Goal: Use online tool/utility: Utilize a website feature to perform a specific function

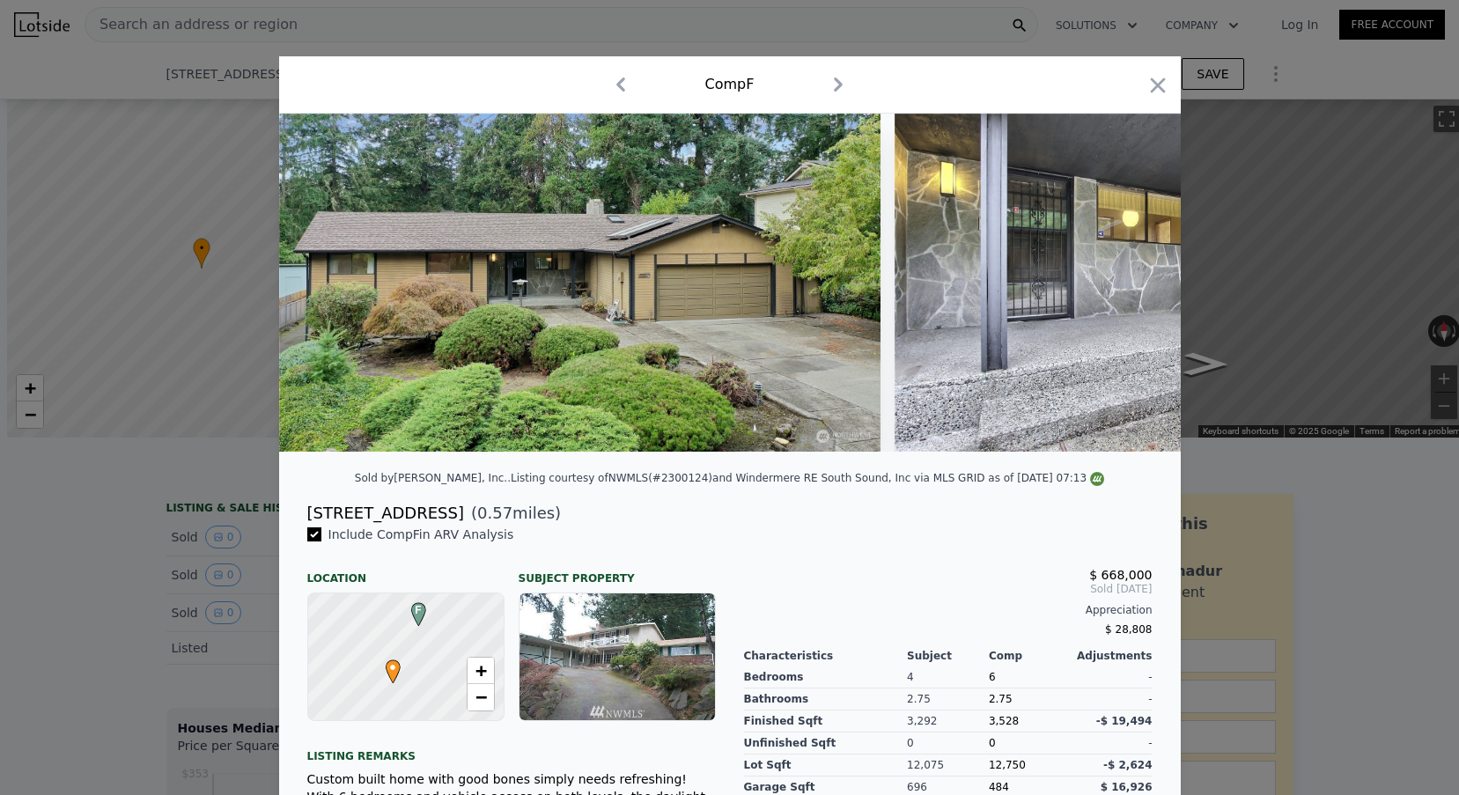
scroll to position [0, 465]
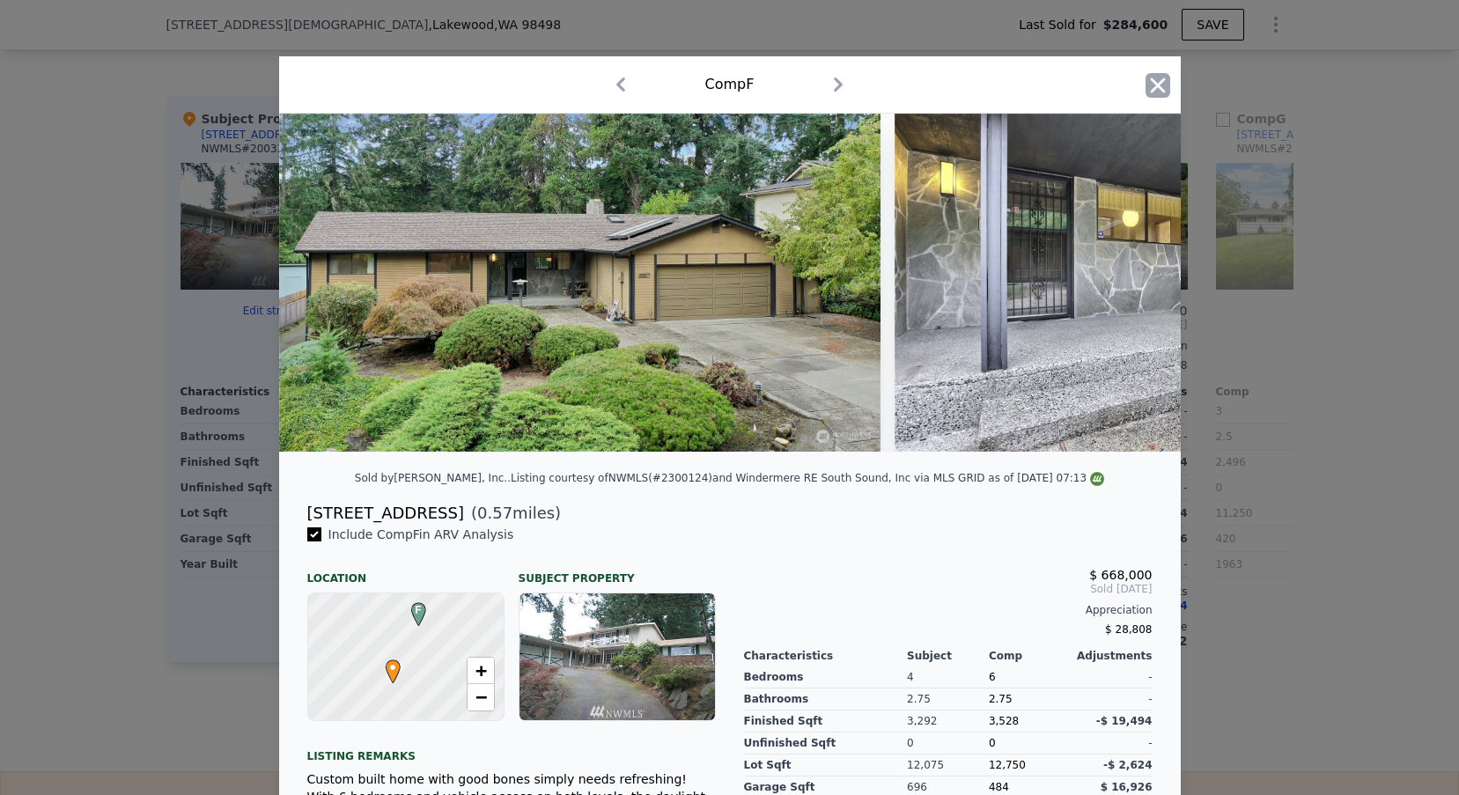
click at [1167, 76] on icon "button" at bounding box center [1157, 85] width 25 height 25
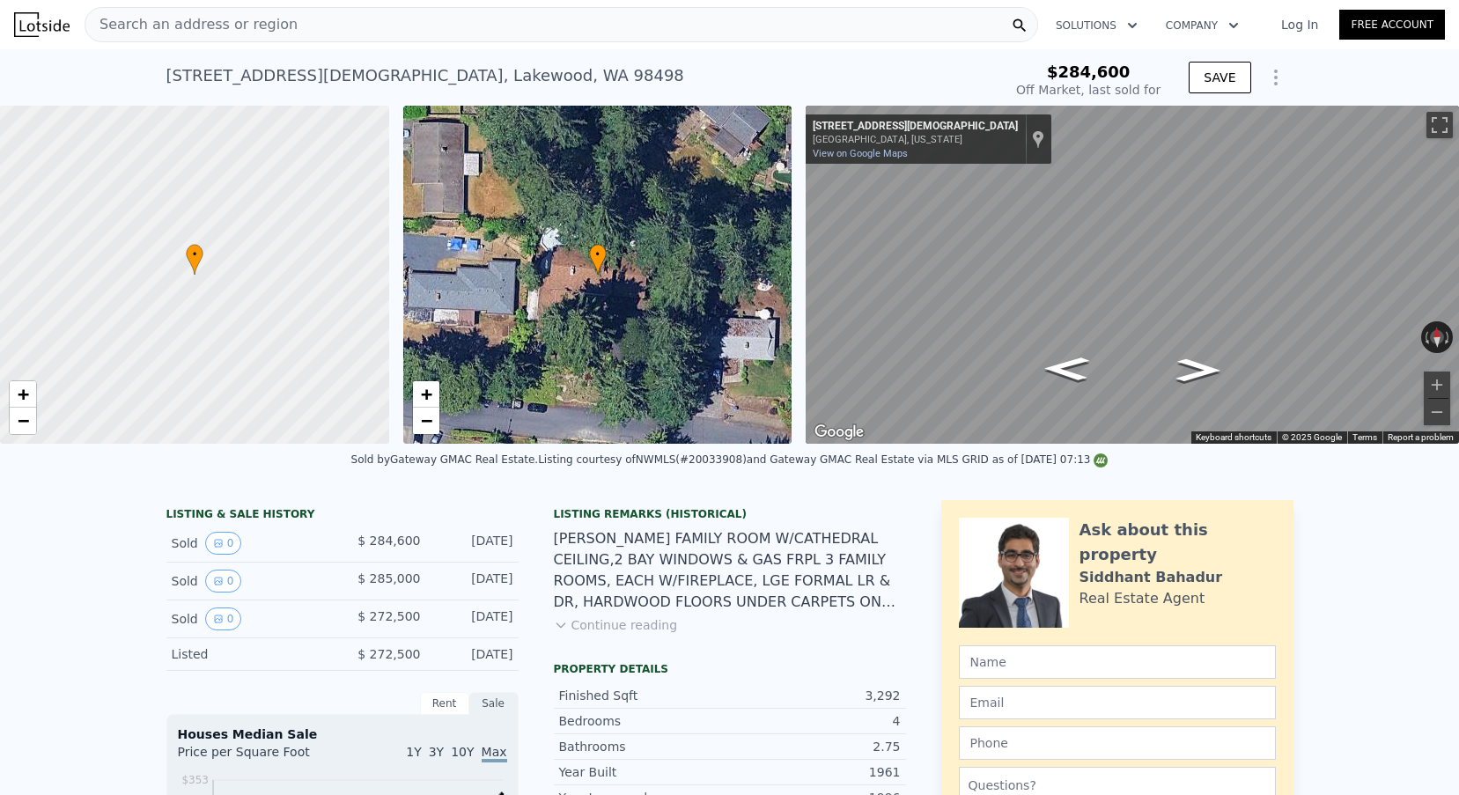
click at [254, 35] on div "Search an address or region" at bounding box center [191, 24] width 212 height 33
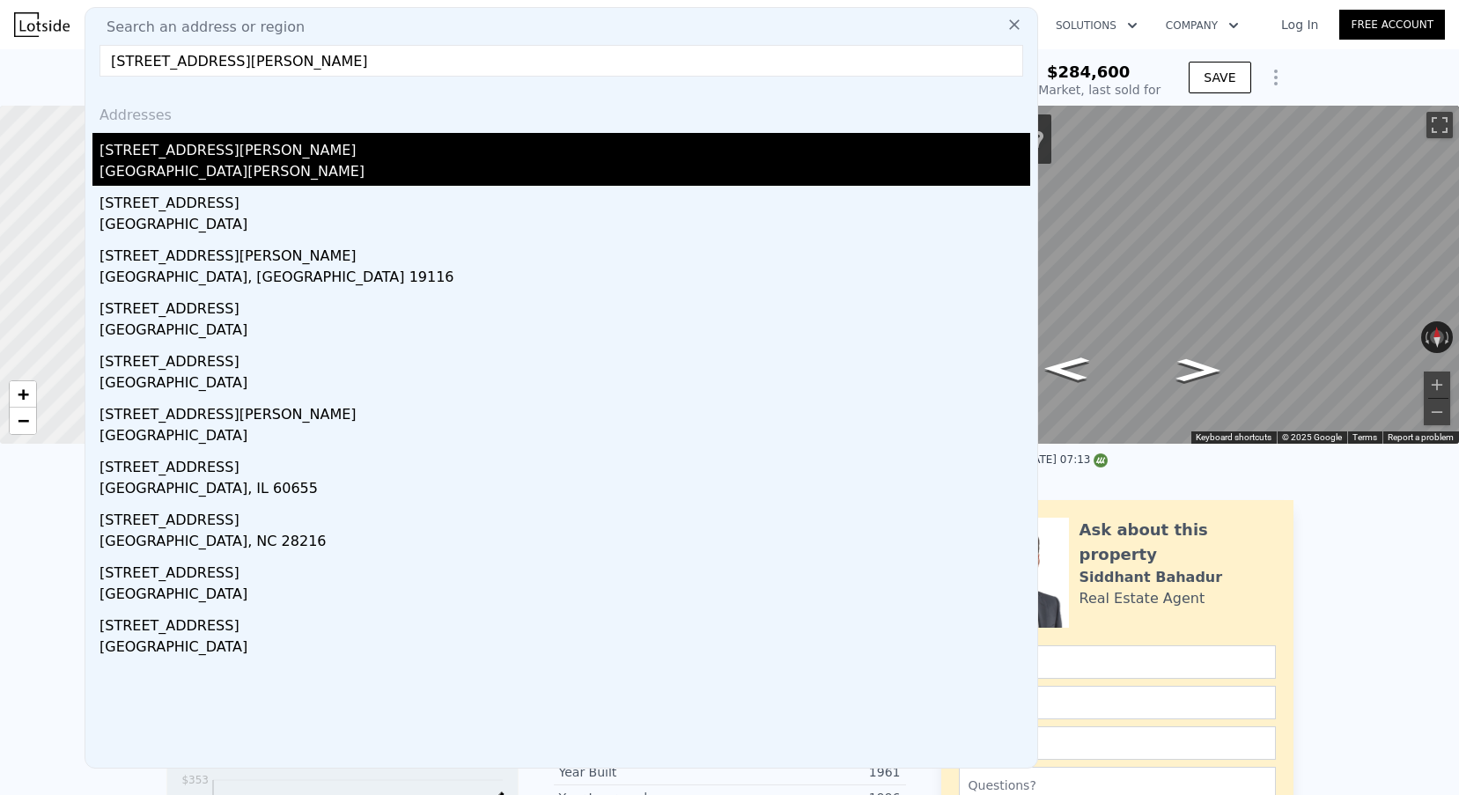
type input "[STREET_ADDRESS][PERSON_NAME]"
click at [188, 136] on div "[STREET_ADDRESS][PERSON_NAME]" at bounding box center [564, 147] width 931 height 28
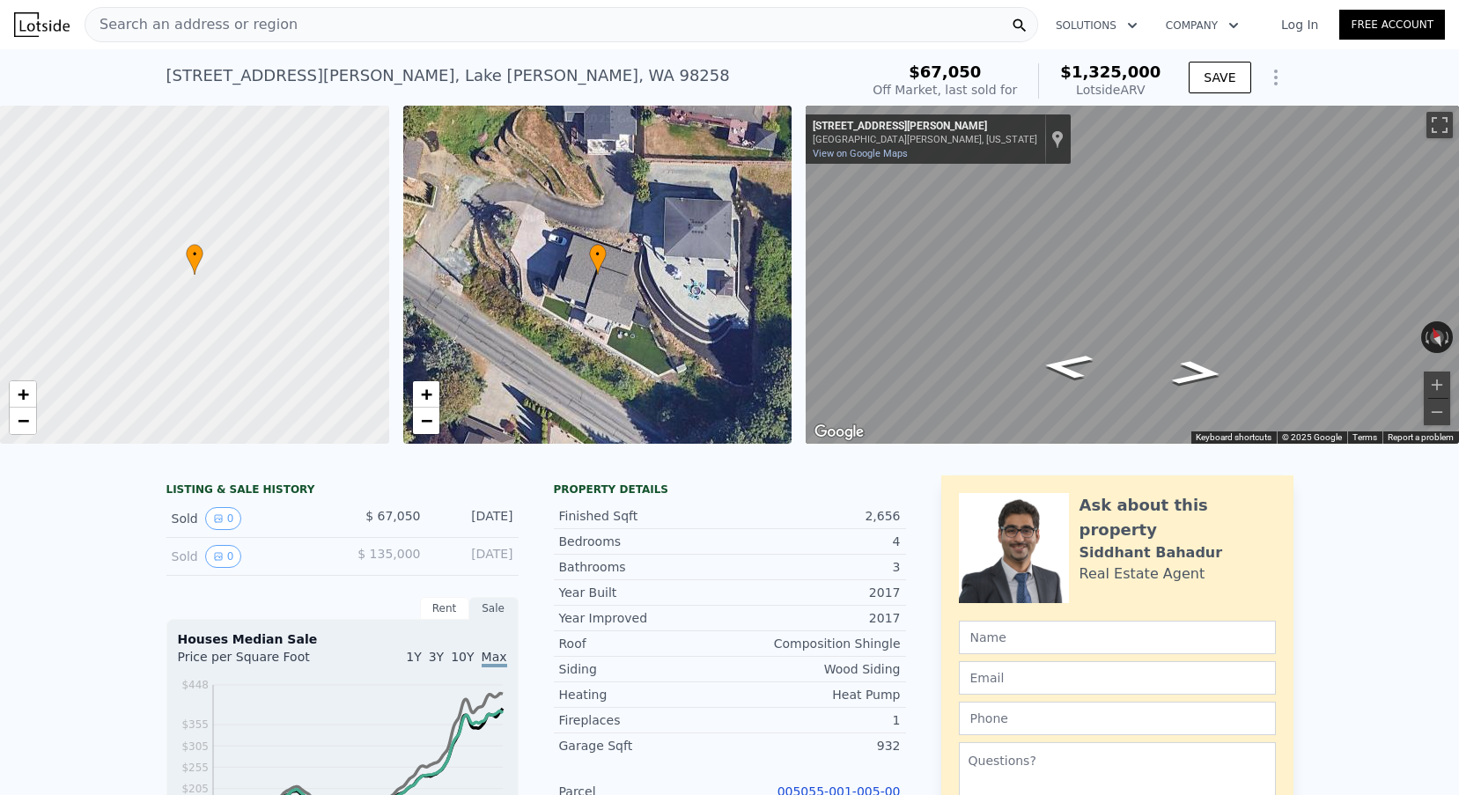
scroll to position [-1, 0]
click at [268, 22] on span "Search an address or region" at bounding box center [191, 24] width 212 height 21
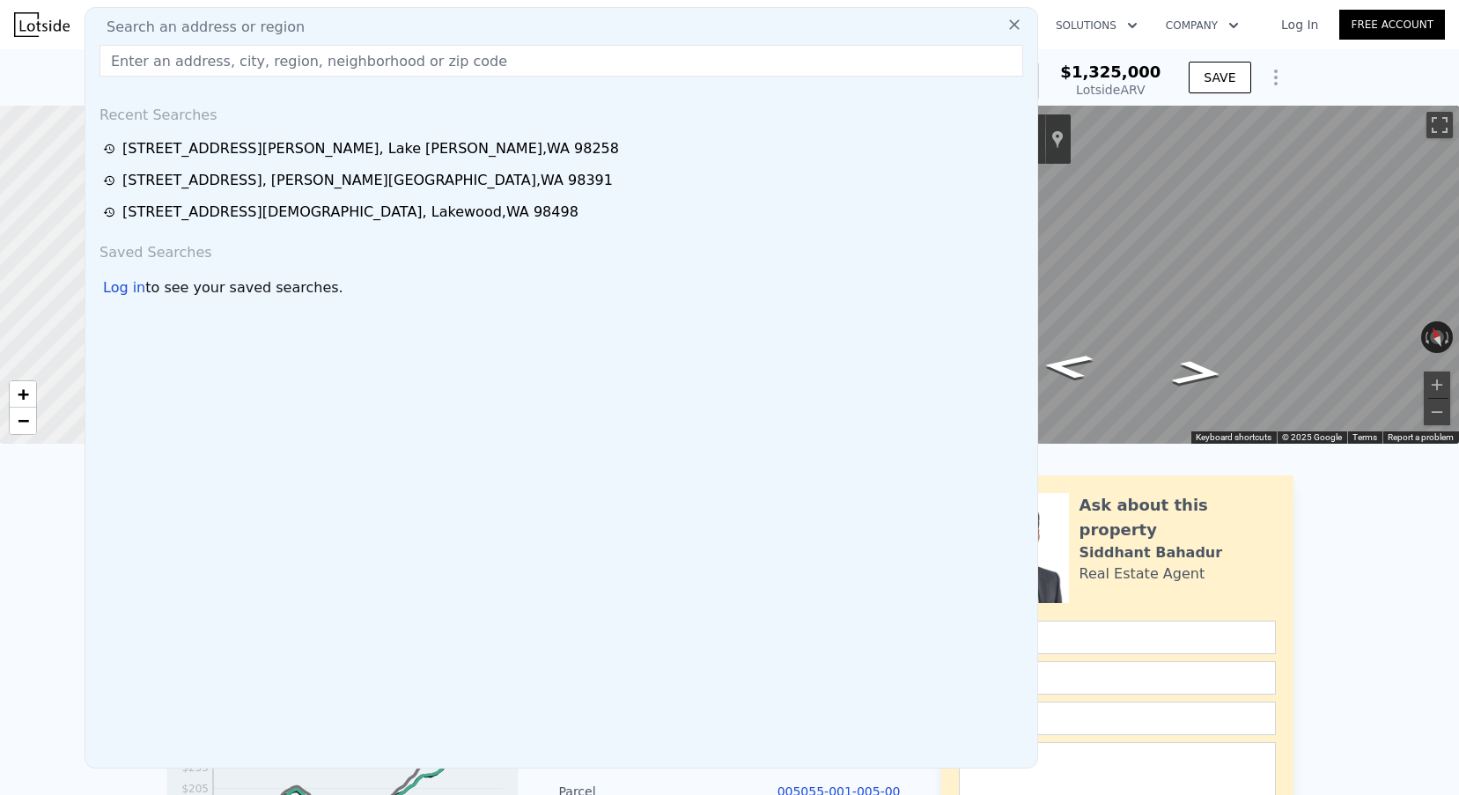
scroll to position [0, 0]
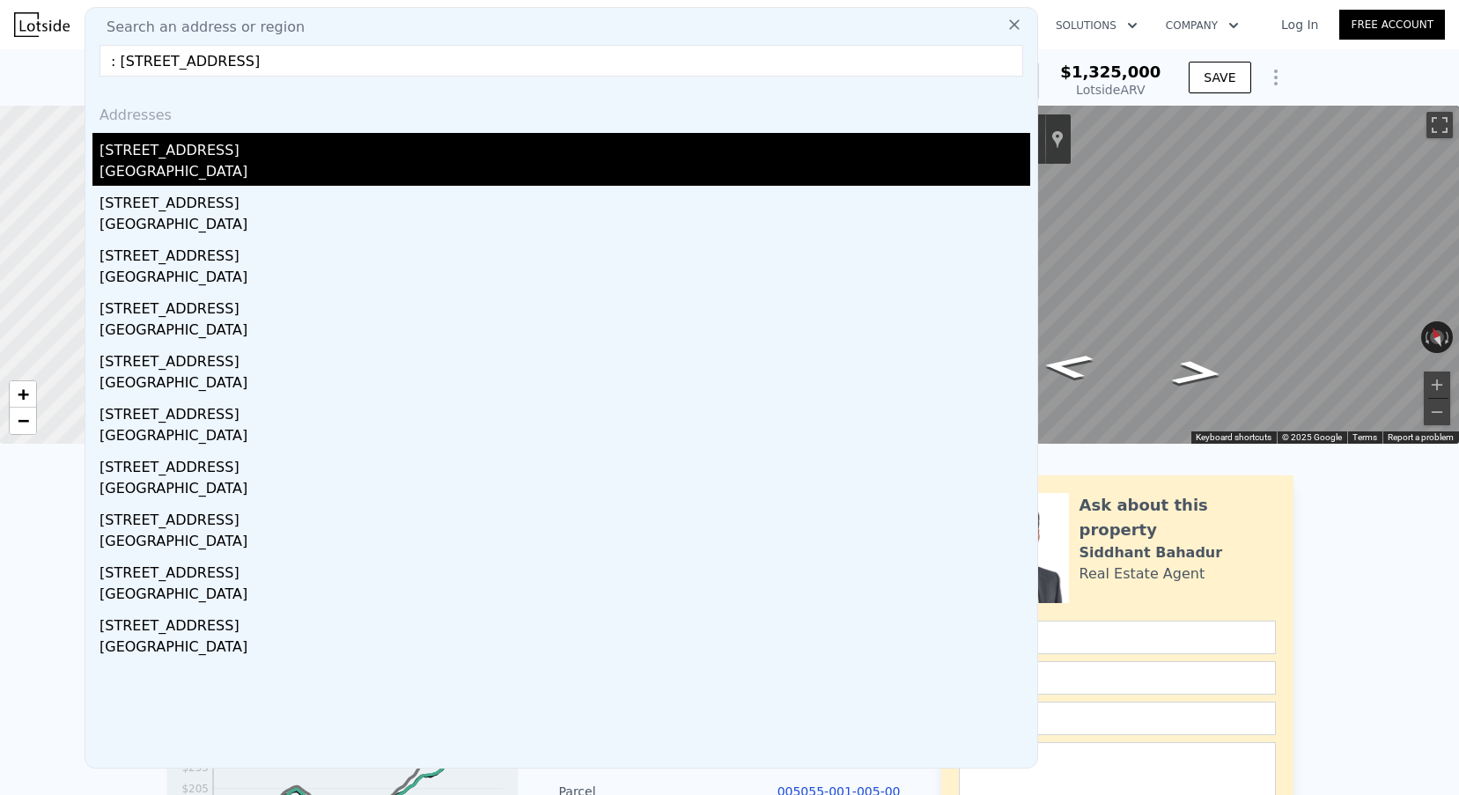
type input ": [STREET_ADDRESS]"
click at [188, 163] on div "[GEOGRAPHIC_DATA]" at bounding box center [564, 173] width 931 height 25
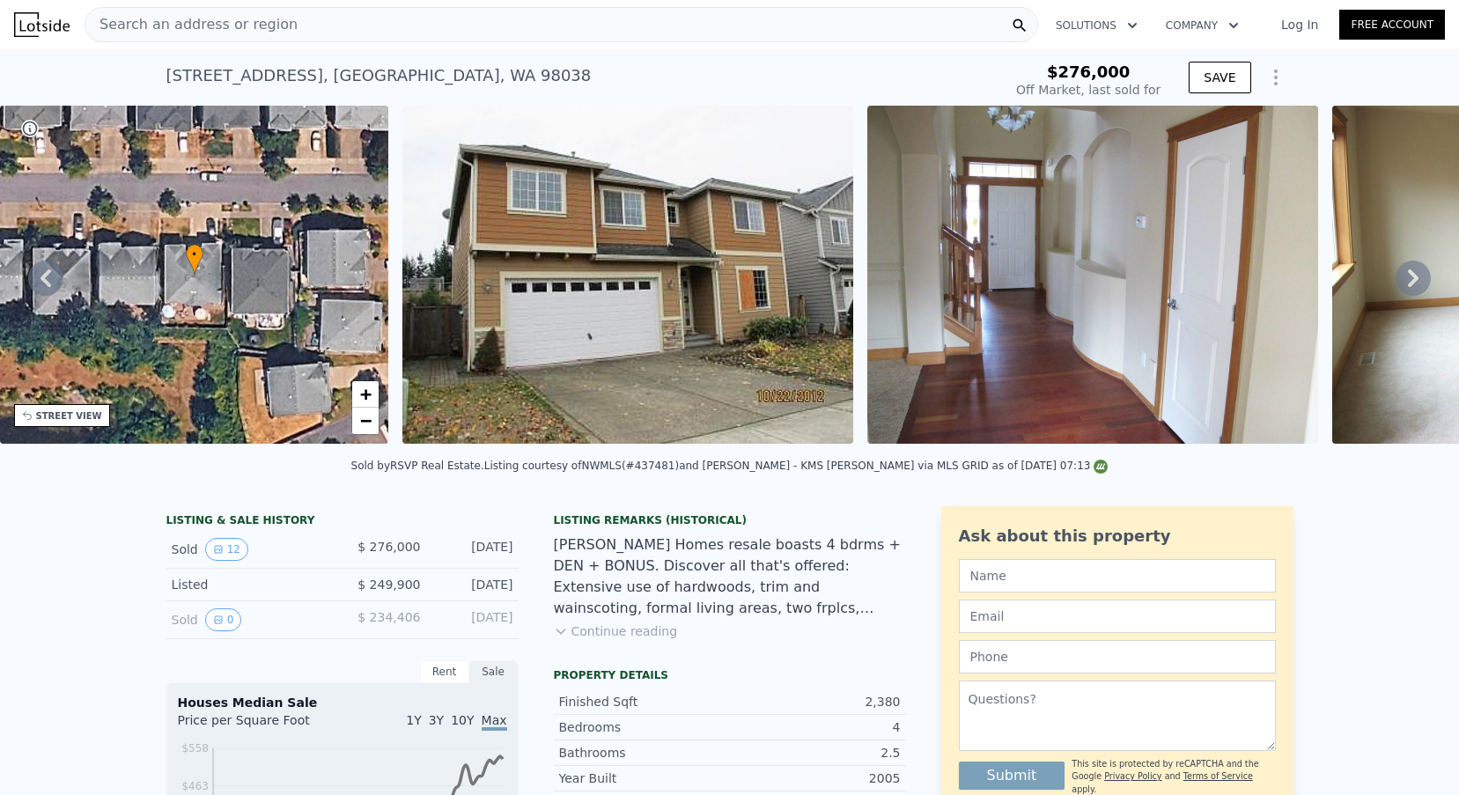
click at [1265, 81] on icon "Show Options" at bounding box center [1275, 77] width 21 height 21
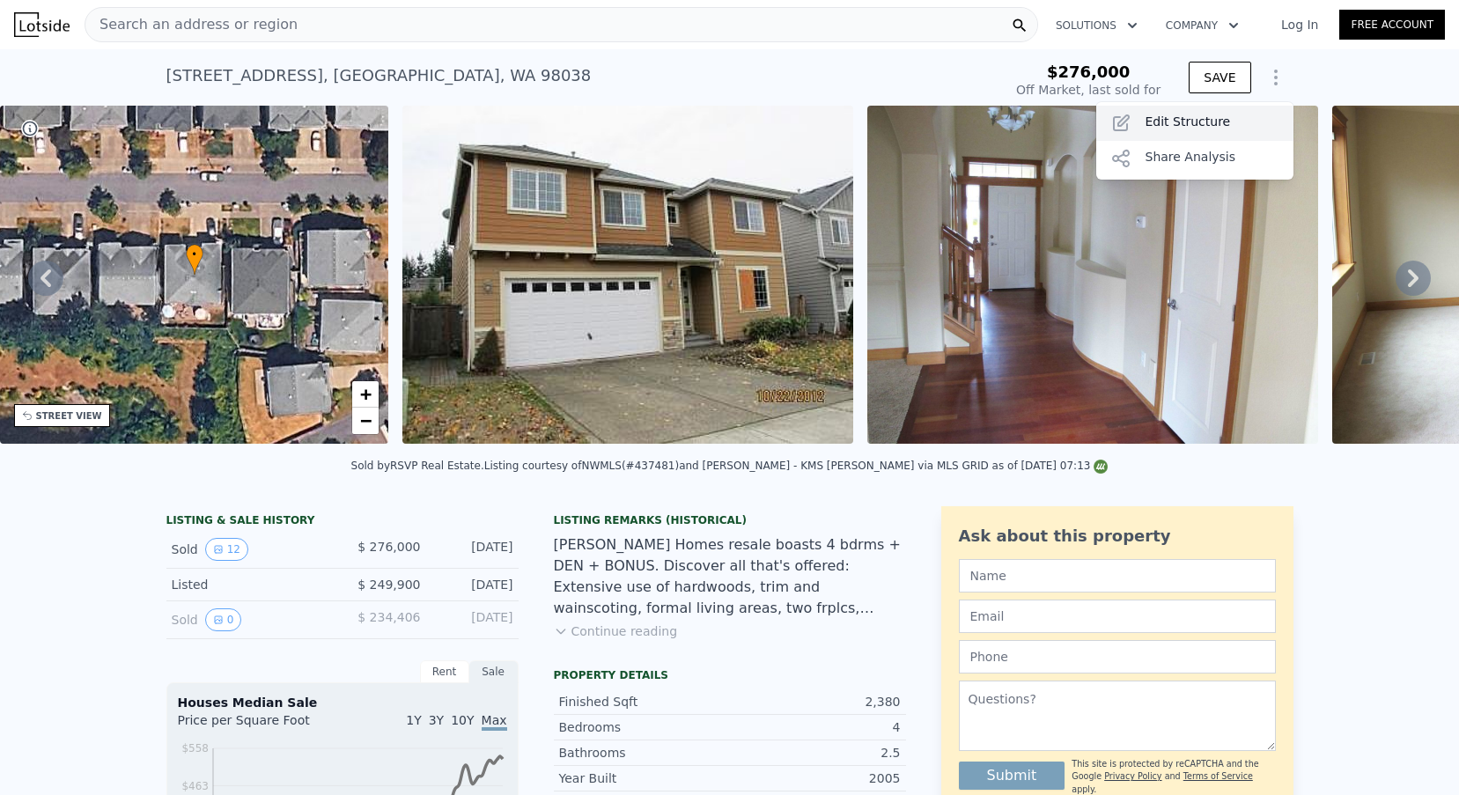
click at [1201, 127] on div "Edit Structure" at bounding box center [1194, 123] width 197 height 35
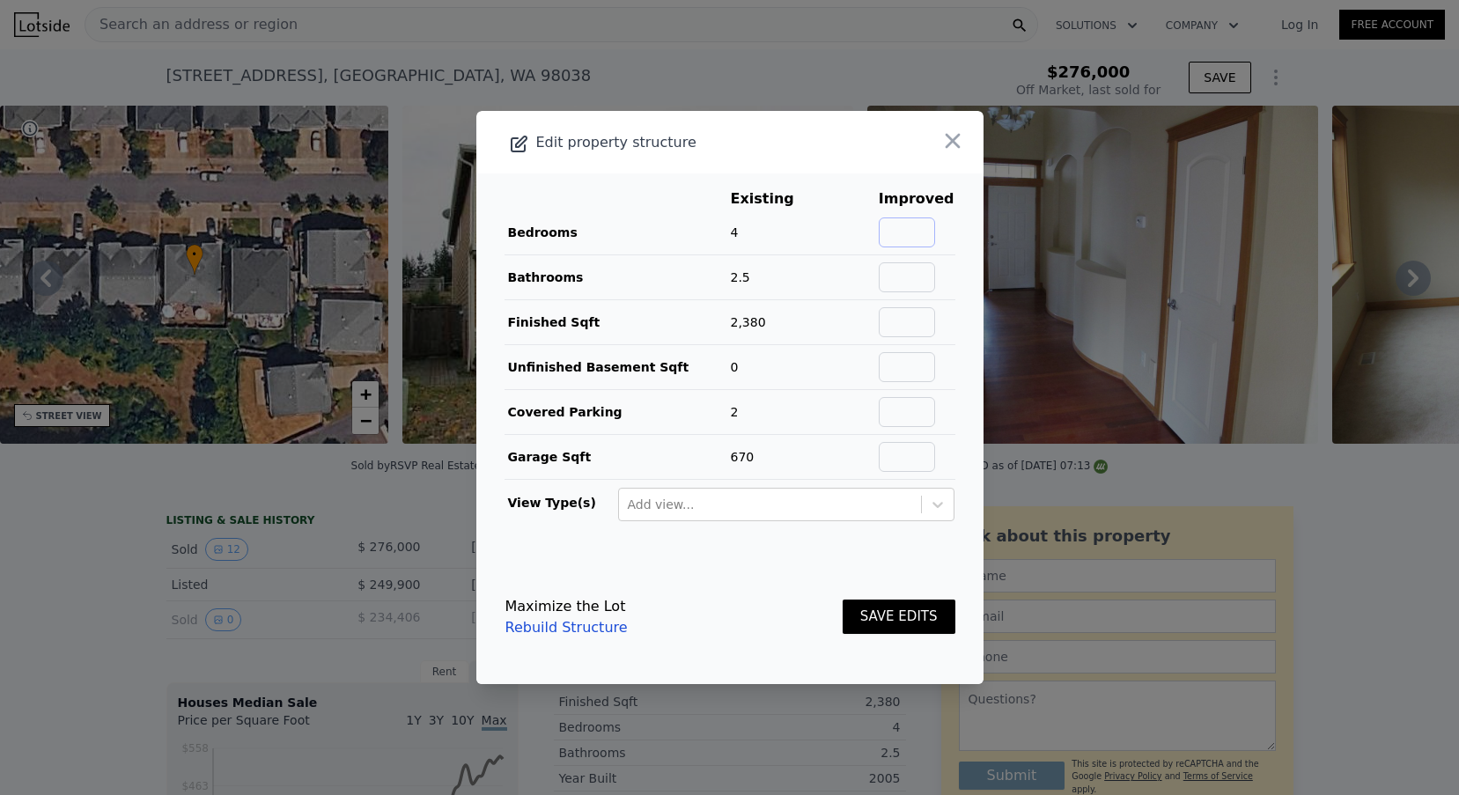
click at [925, 231] on input "text" at bounding box center [907, 232] width 56 height 30
type input "4"
click at [919, 271] on input "text" at bounding box center [907, 277] width 56 height 30
type input "2.5"
click at [924, 327] on input "text" at bounding box center [907, 322] width 56 height 30
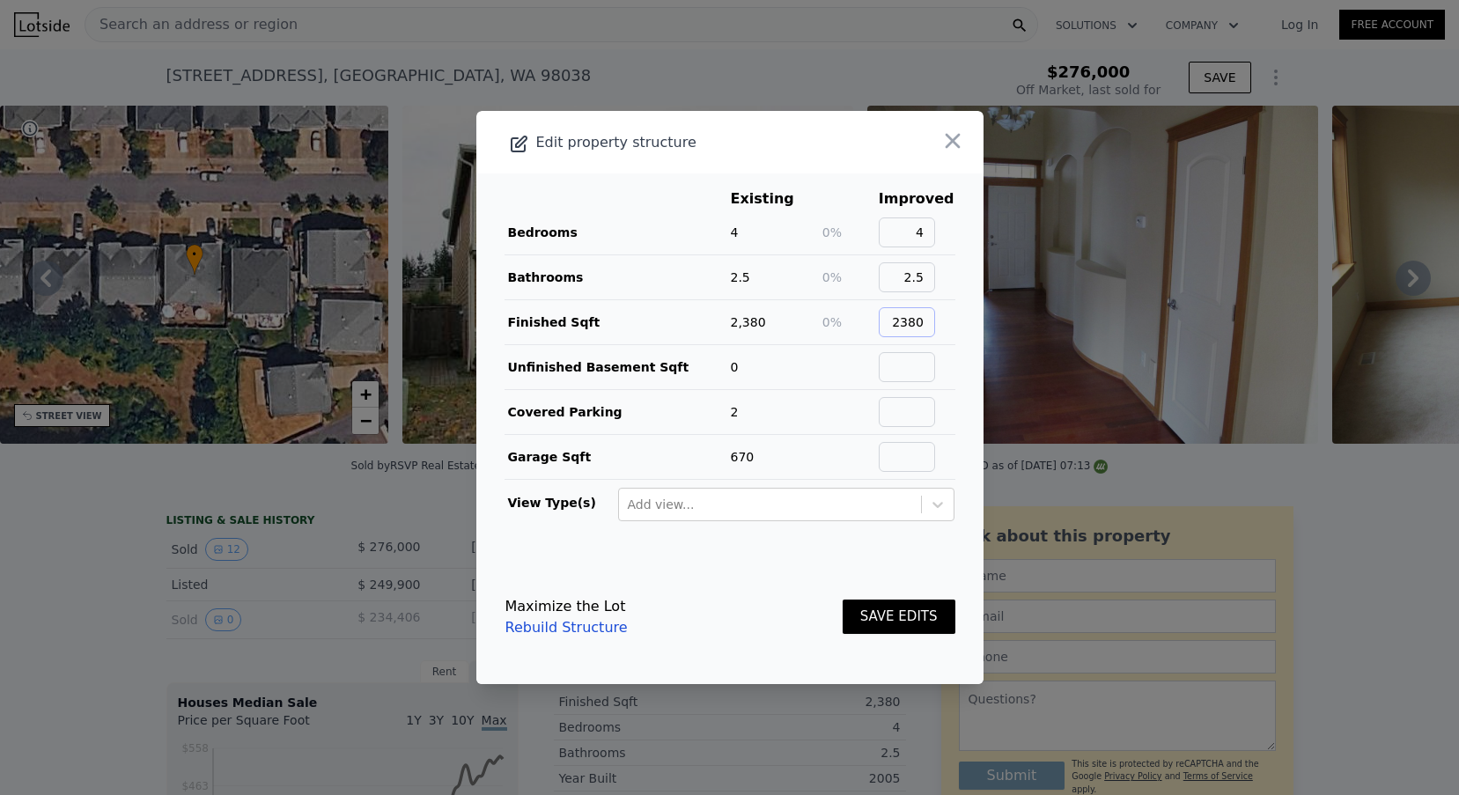
type input "2380"
click at [935, 367] on input "text" at bounding box center [907, 367] width 56 height 30
type input "0"
click at [923, 409] on input "text" at bounding box center [907, 412] width 56 height 30
type input "2"
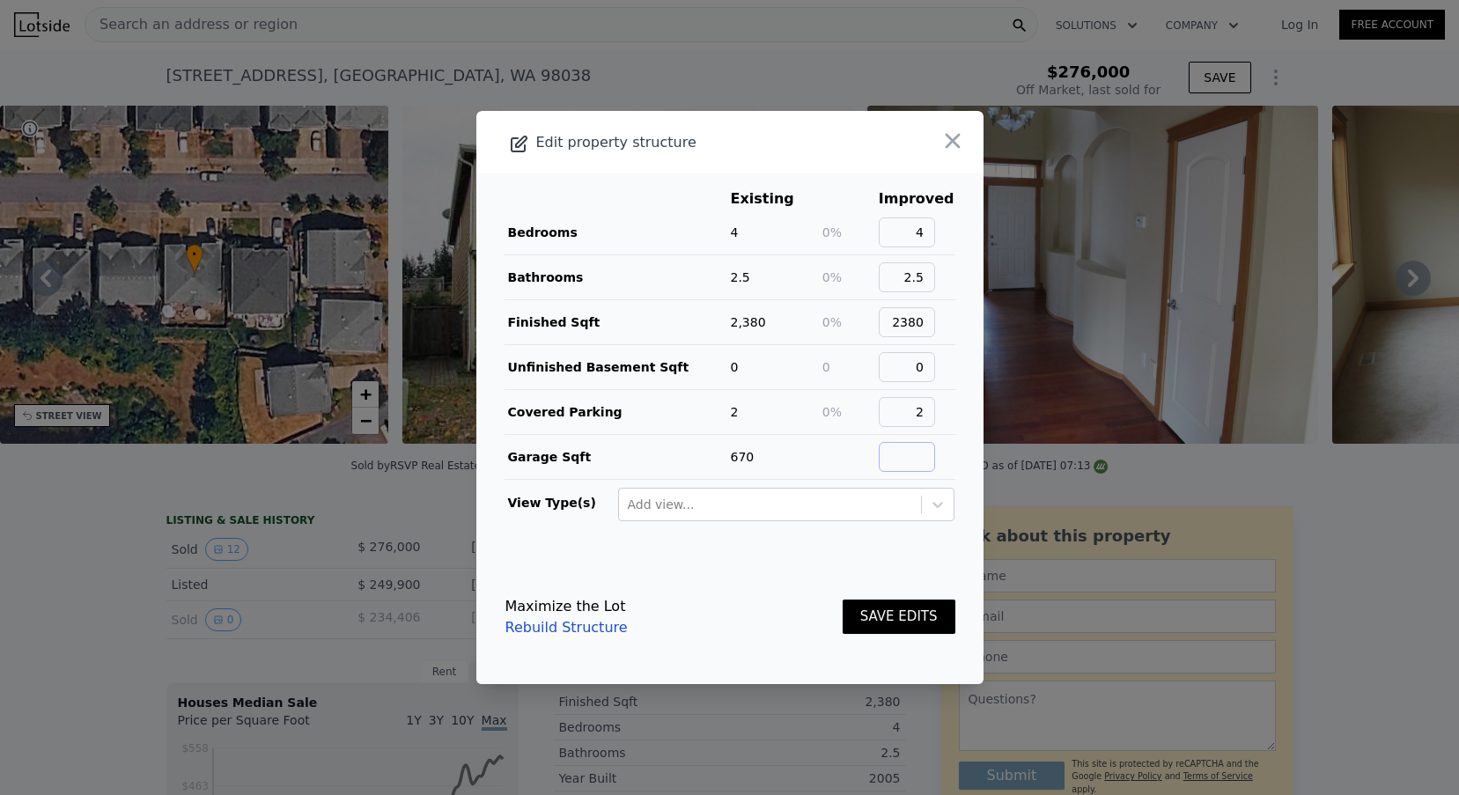
click at [917, 453] on input "text" at bounding box center [907, 457] width 56 height 30
type input "7"
type input "670"
click at [921, 603] on button "SAVE EDITS" at bounding box center [899, 617] width 113 height 34
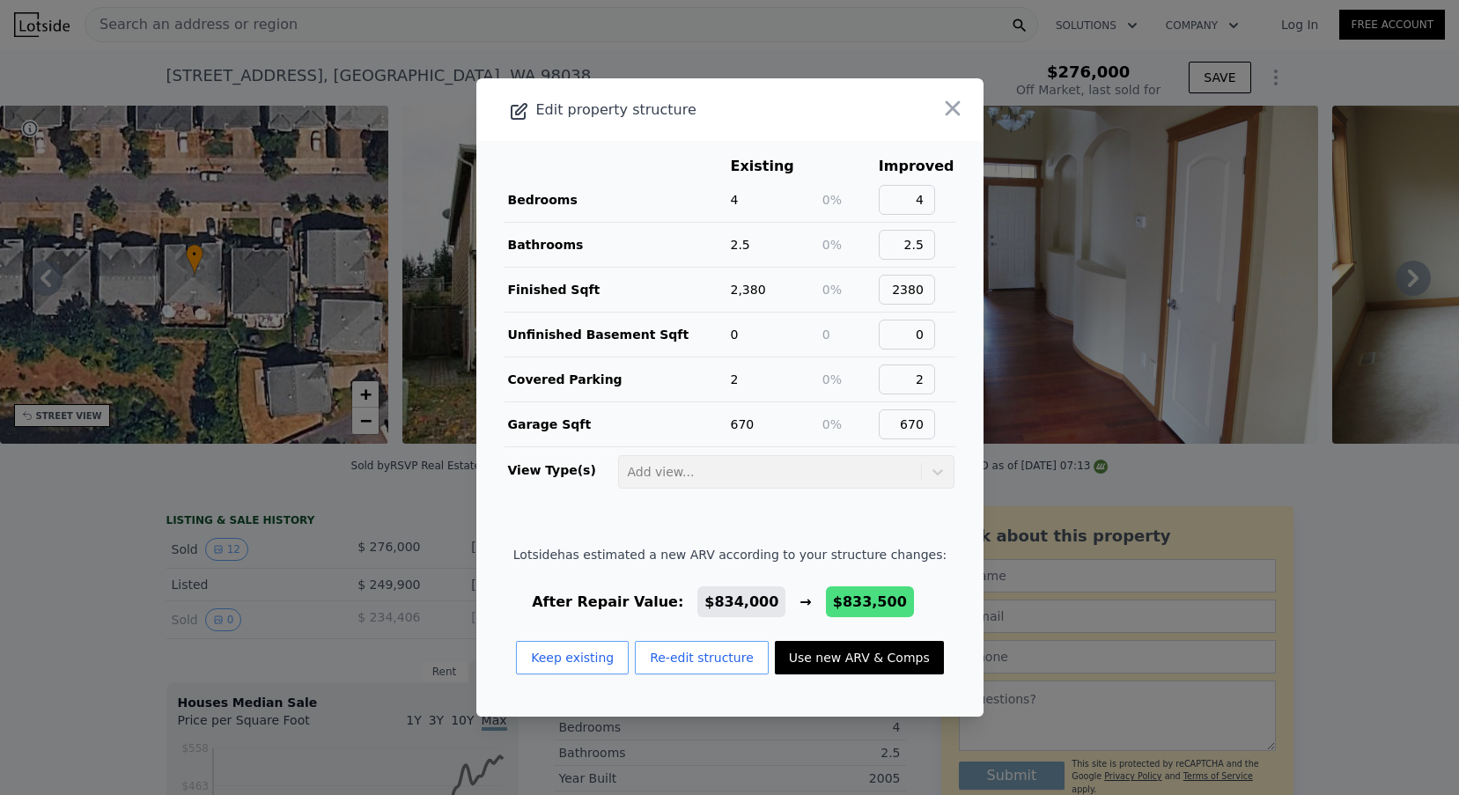
click at [850, 663] on button "Use new ARV & Comps" at bounding box center [859, 657] width 169 height 33
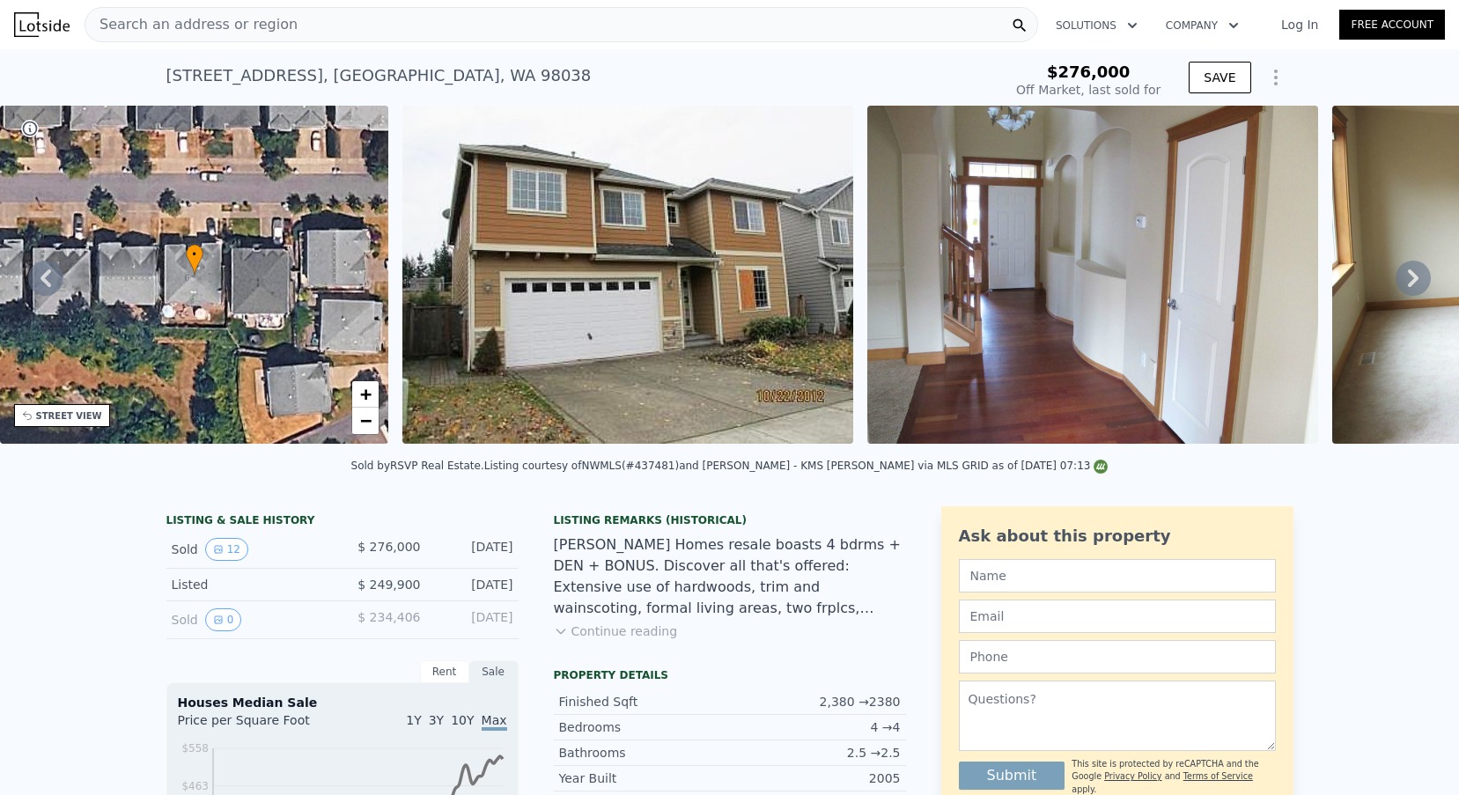
type input "$ 833,500"
type input "$ 475,973"
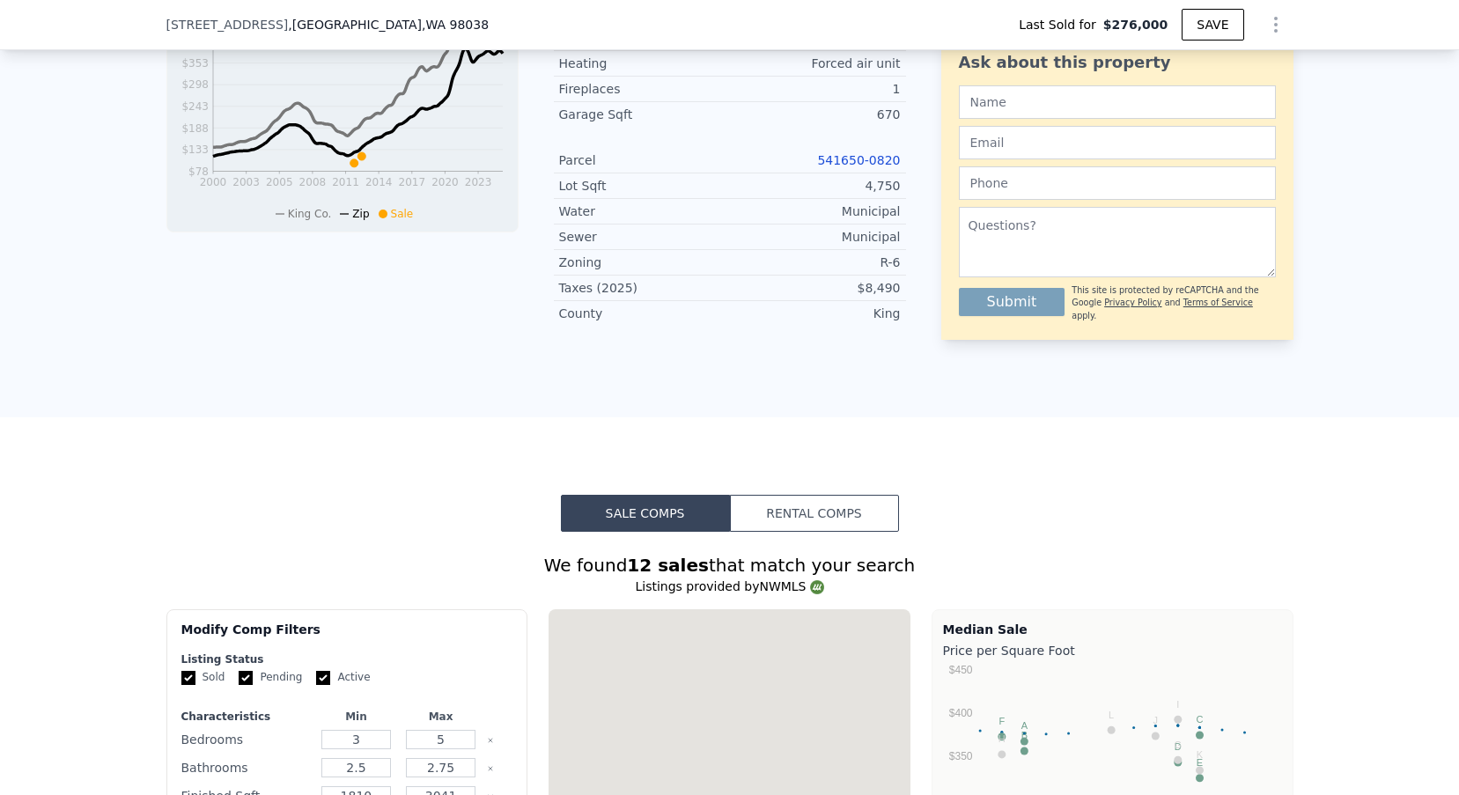
type input "$ 834,000"
type input "$ 476,438"
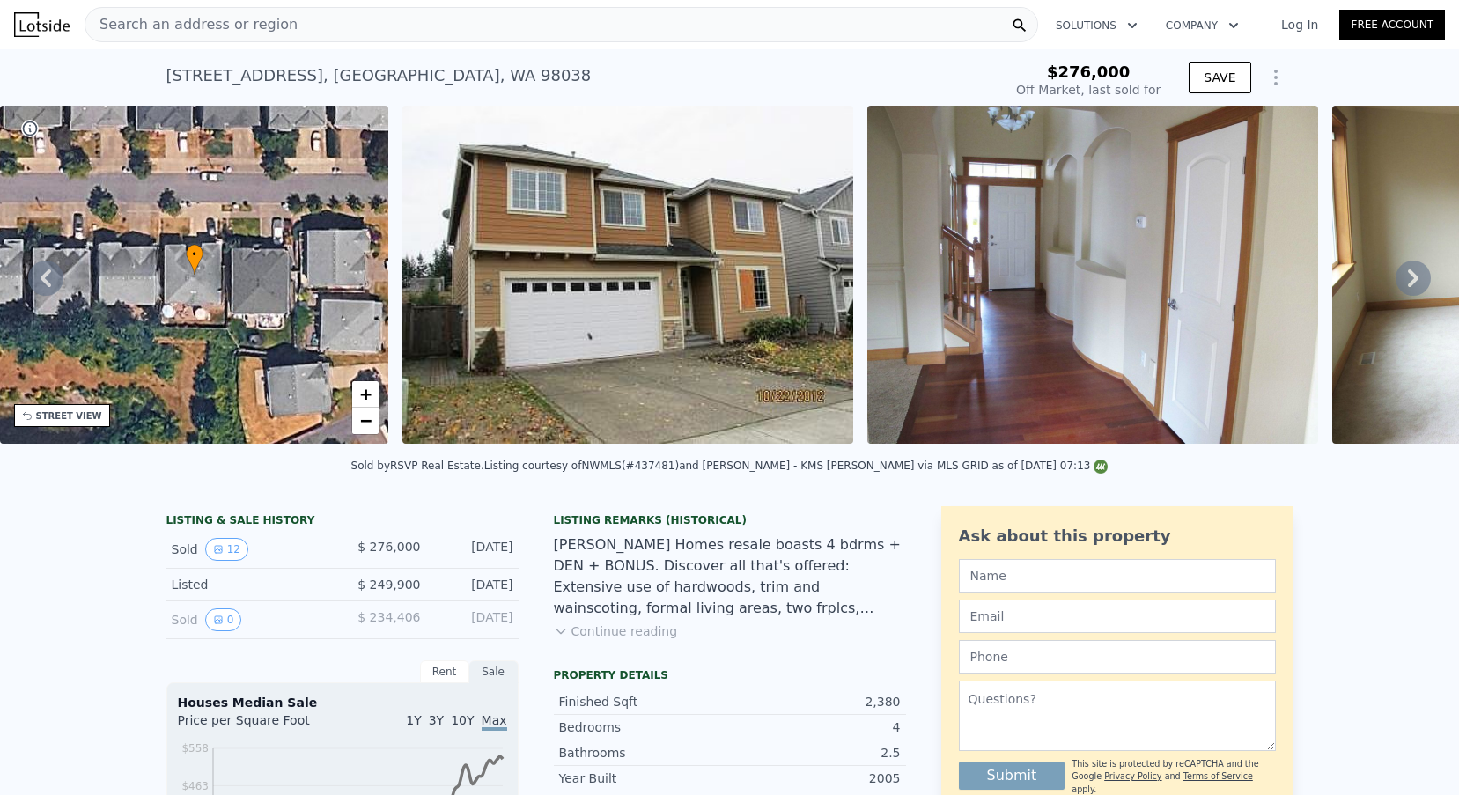
scroll to position [0, 0]
